Goal: Transaction & Acquisition: Obtain resource

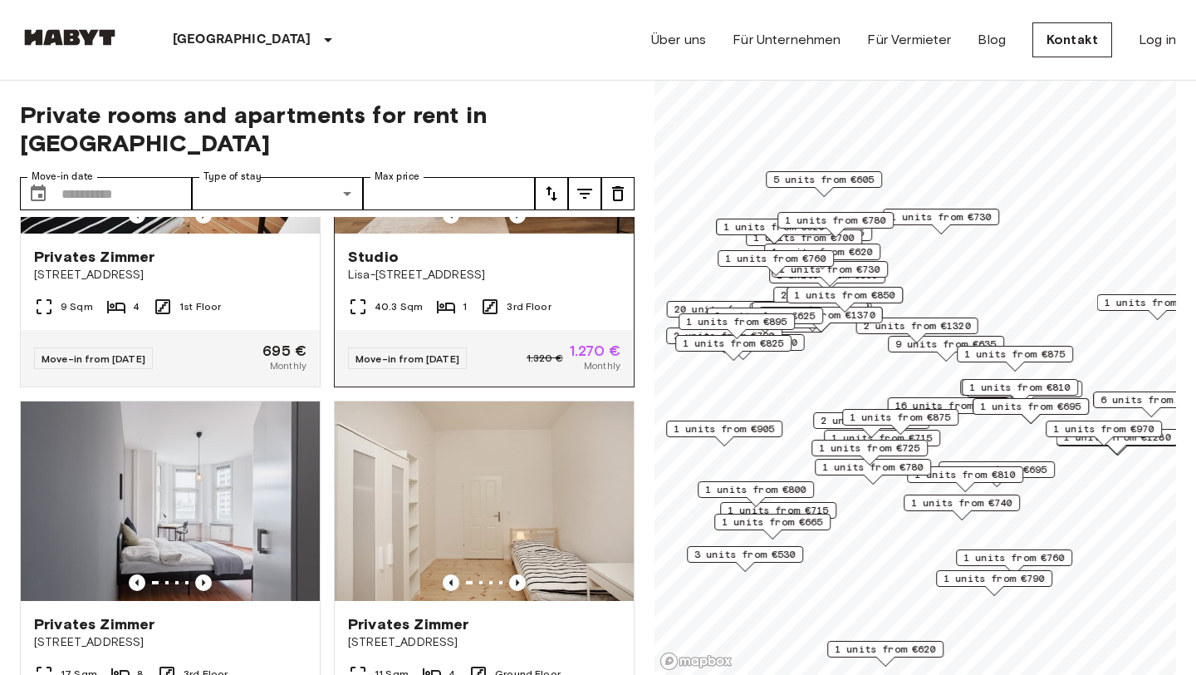
scroll to position [1074, 0]
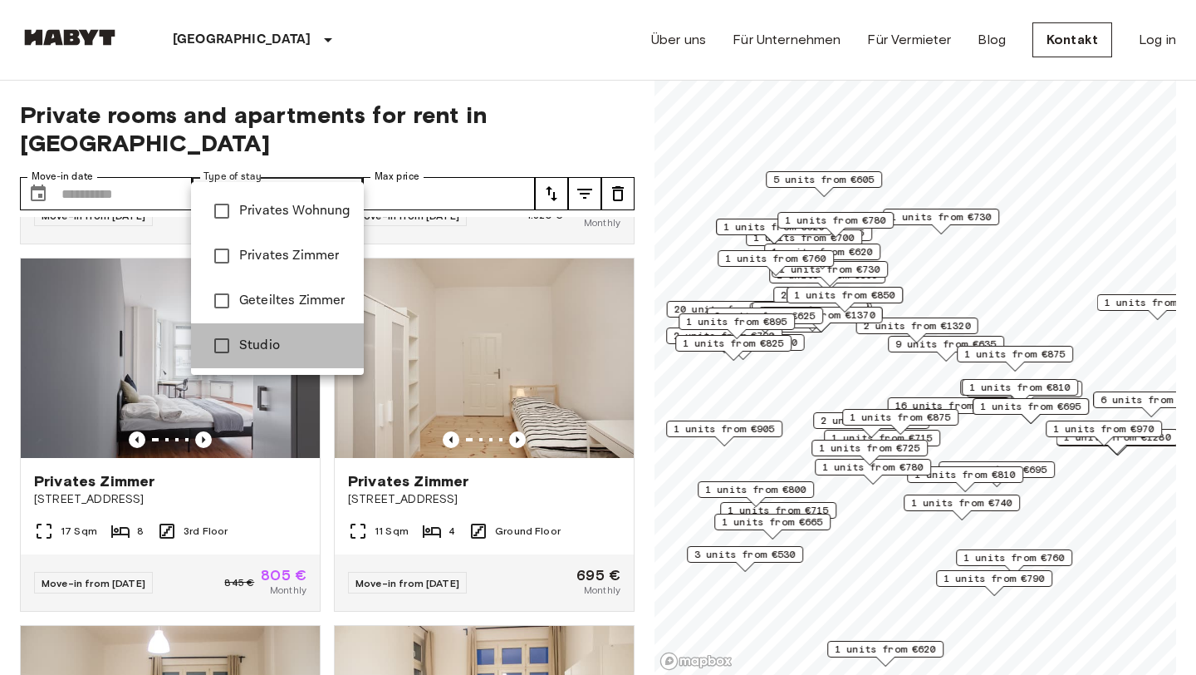
click at [302, 345] on span "Studio" at bounding box center [294, 346] width 111 height 20
type input "******"
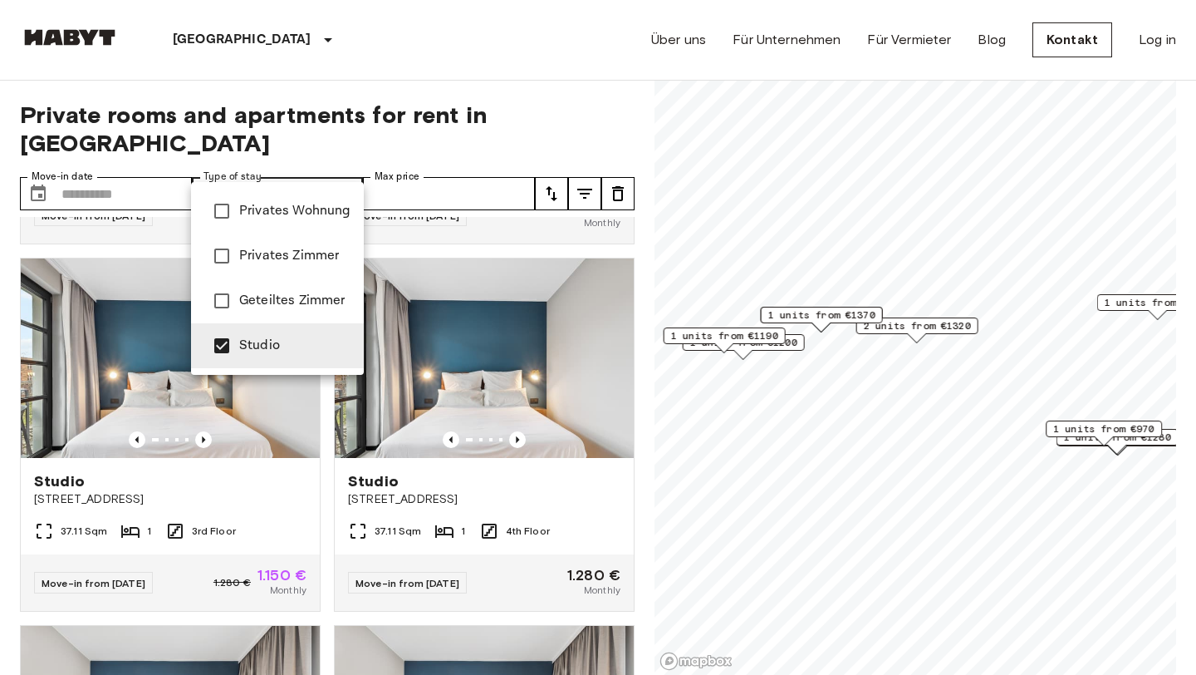
scroll to position [340, 0]
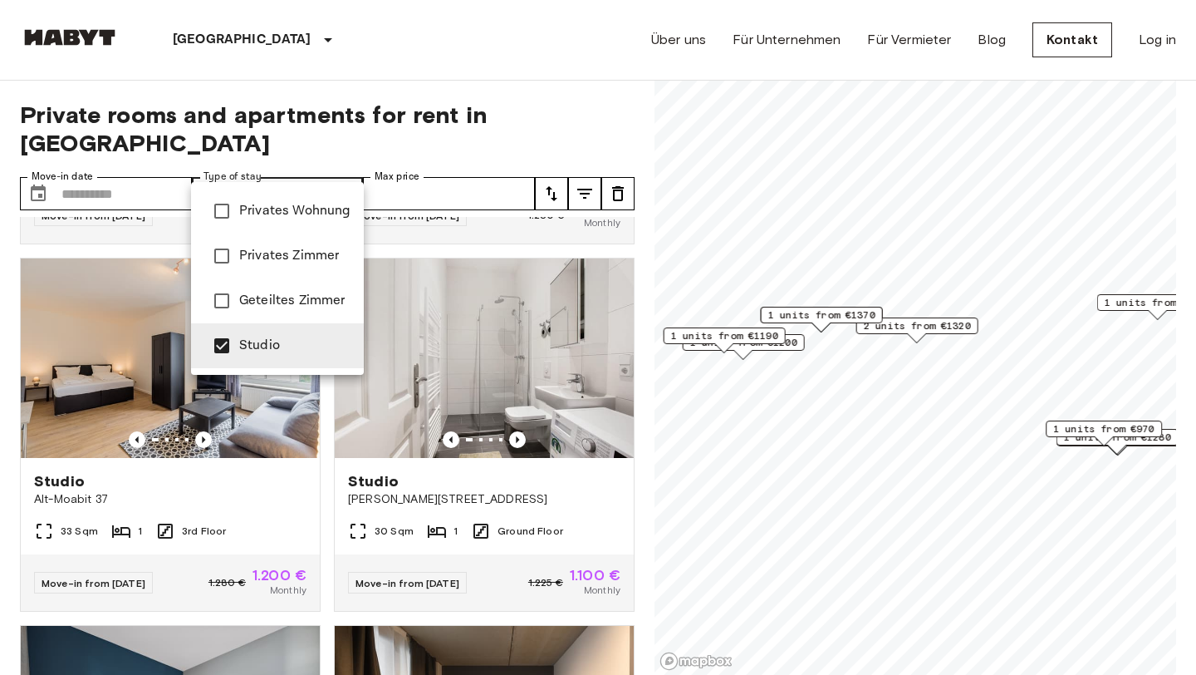
click at [558, 102] on div at bounding box center [598, 337] width 1196 height 675
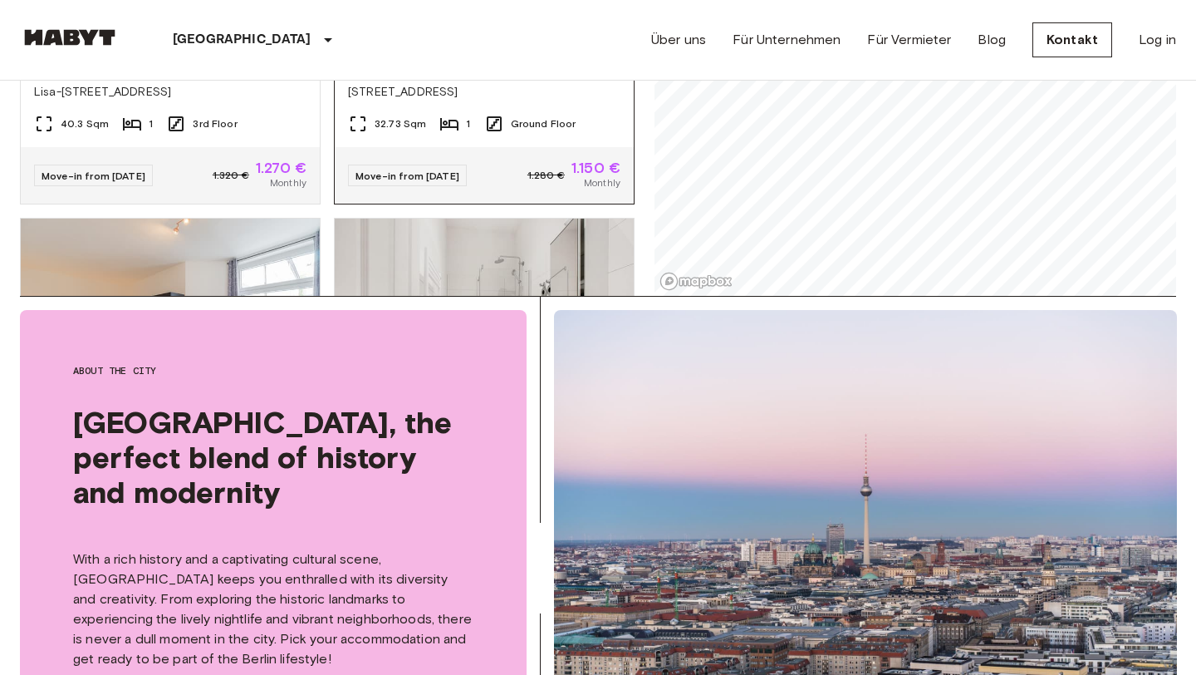
scroll to position [0, 0]
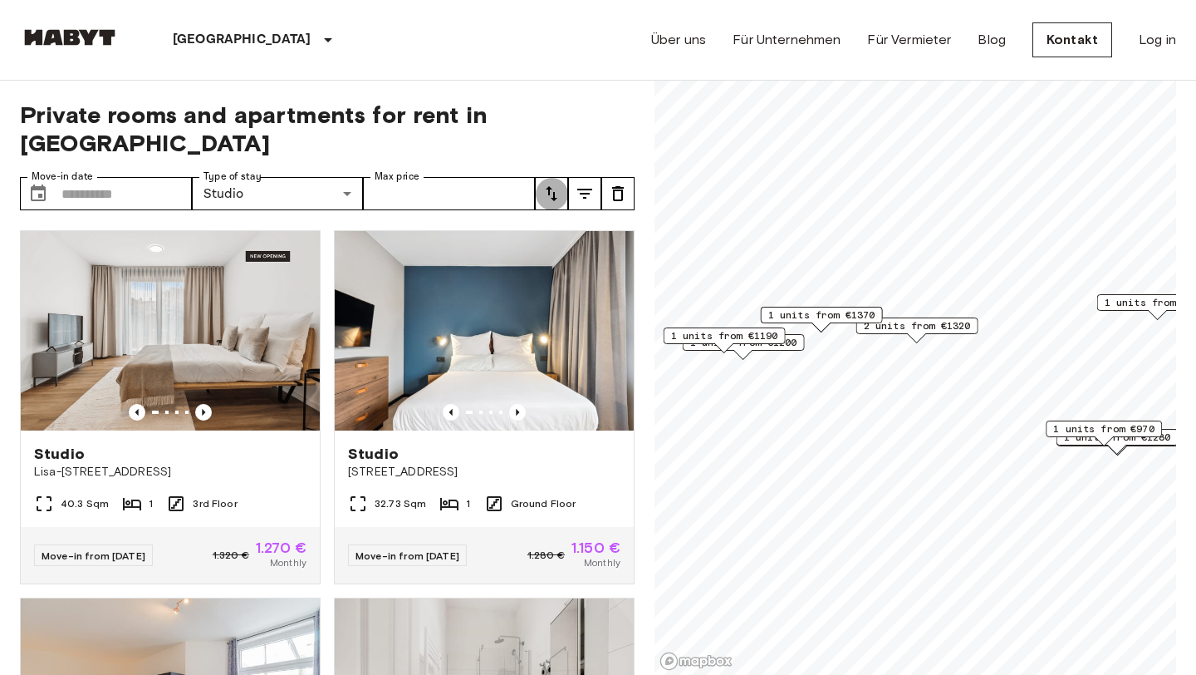
click at [548, 184] on icon "tune" at bounding box center [552, 194] width 20 height 20
click at [577, 228] on li "Lowest price" at bounding box center [618, 227] width 166 height 30
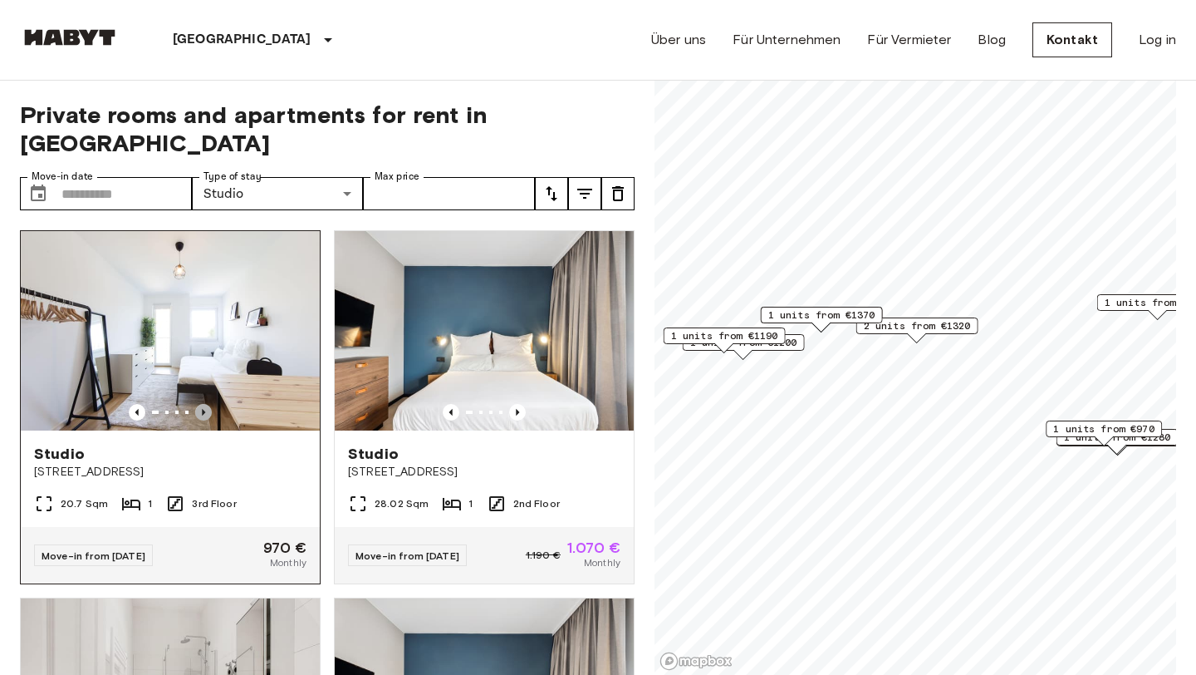
click at [203, 404] on icon "Previous image" at bounding box center [203, 412] width 17 height 17
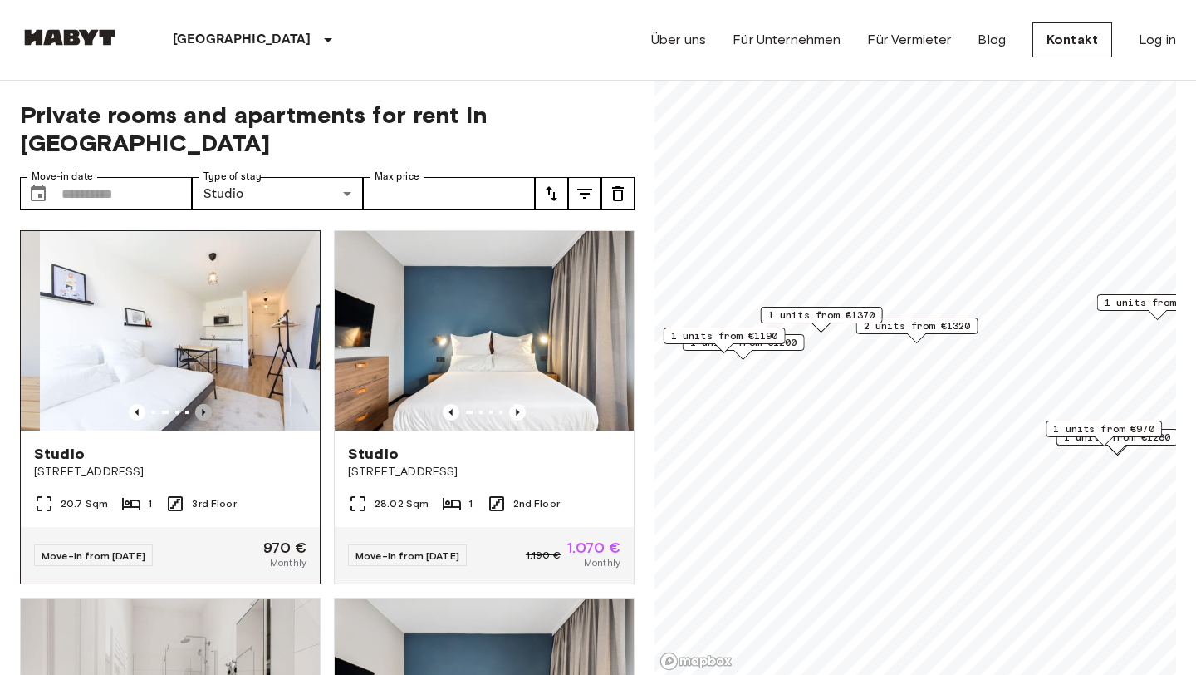
click at [203, 404] on icon "Previous image" at bounding box center [203, 412] width 17 height 17
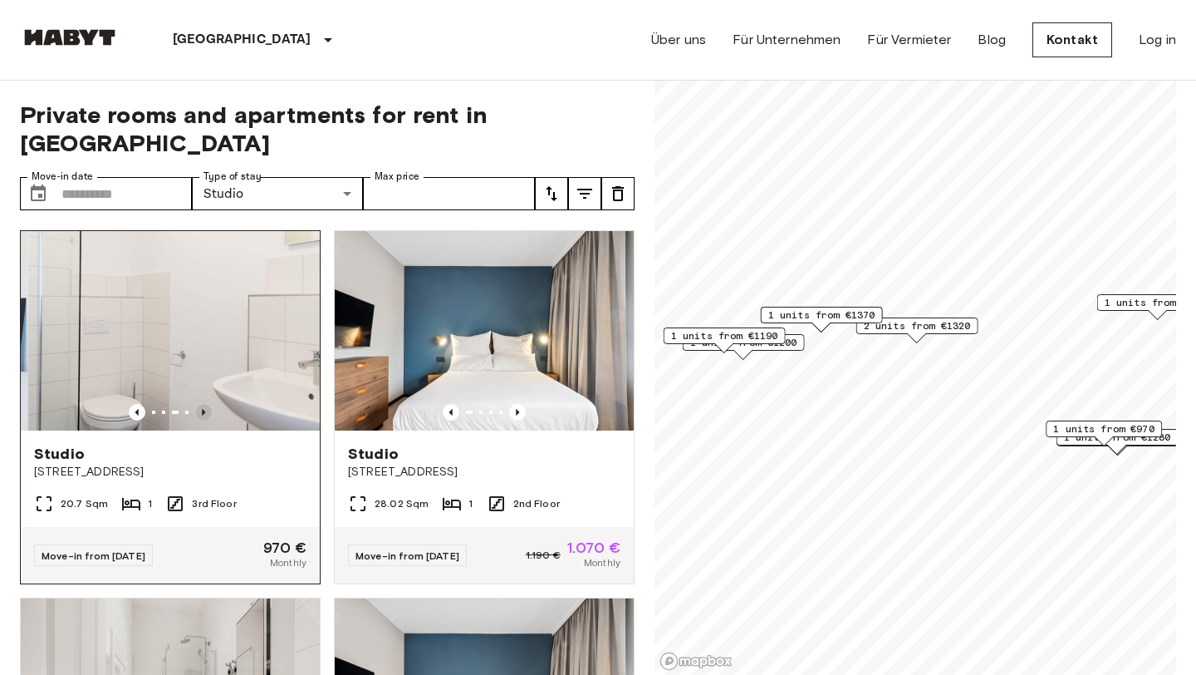
click at [203, 404] on icon "Previous image" at bounding box center [203, 412] width 17 height 17
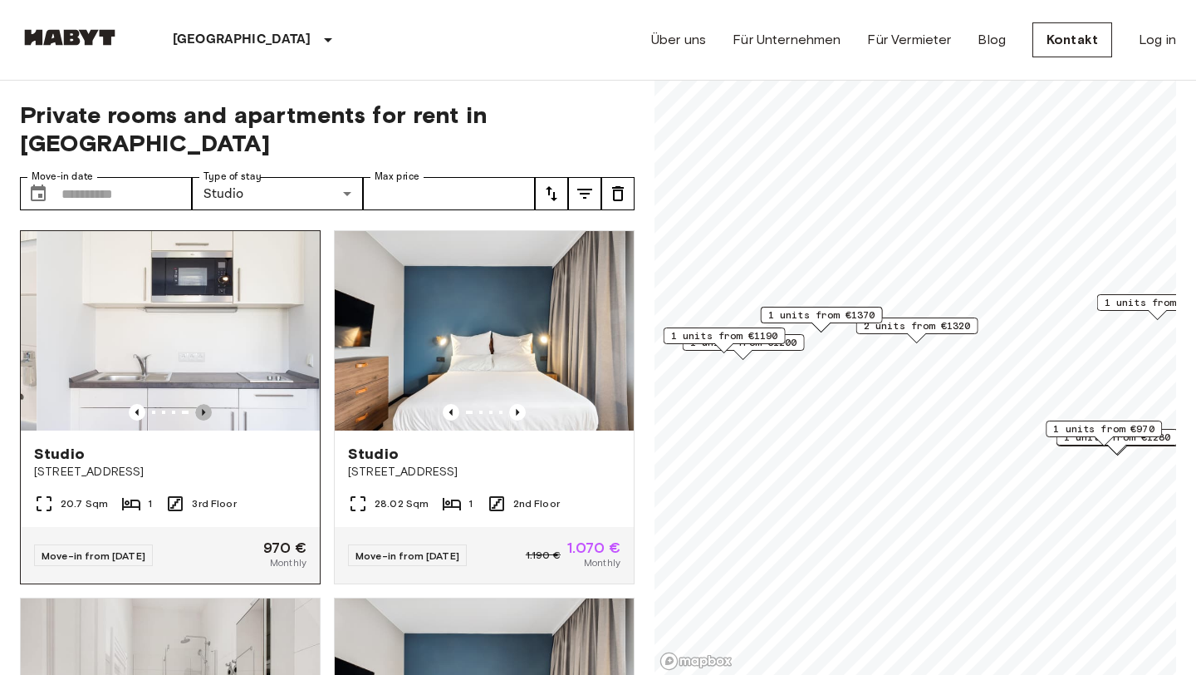
click at [203, 404] on icon "Previous image" at bounding box center [203, 412] width 17 height 17
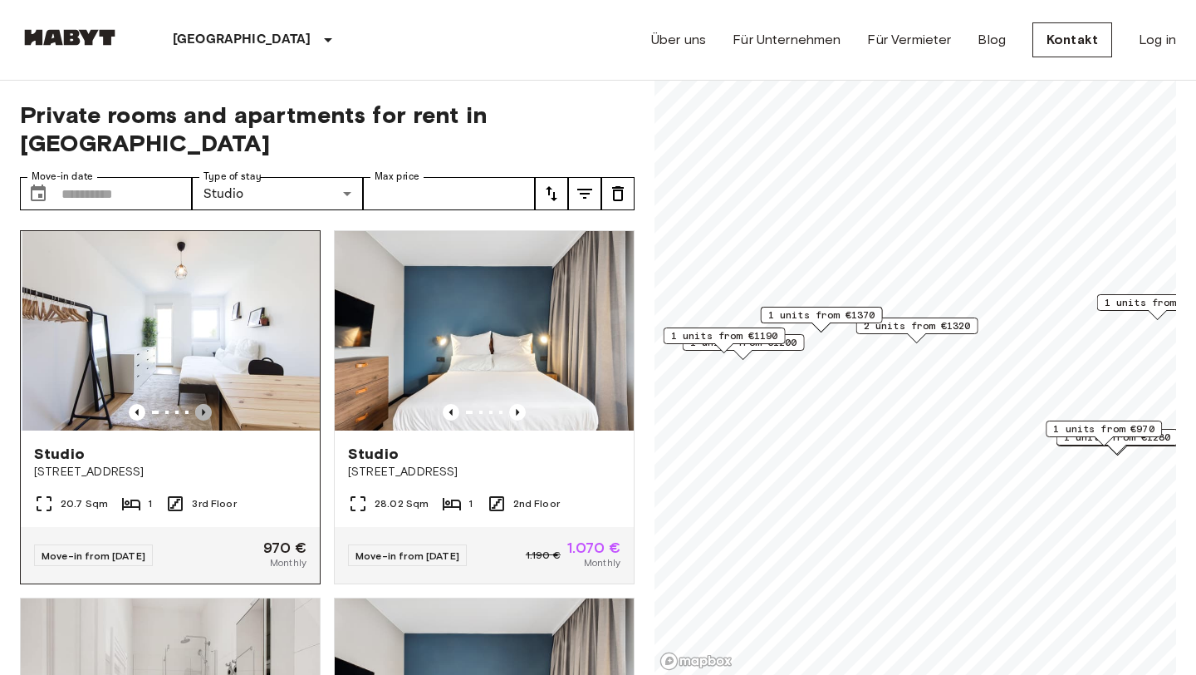
click at [203, 404] on icon "Previous image" at bounding box center [203, 412] width 17 height 17
